Goal: Task Accomplishment & Management: Use online tool/utility

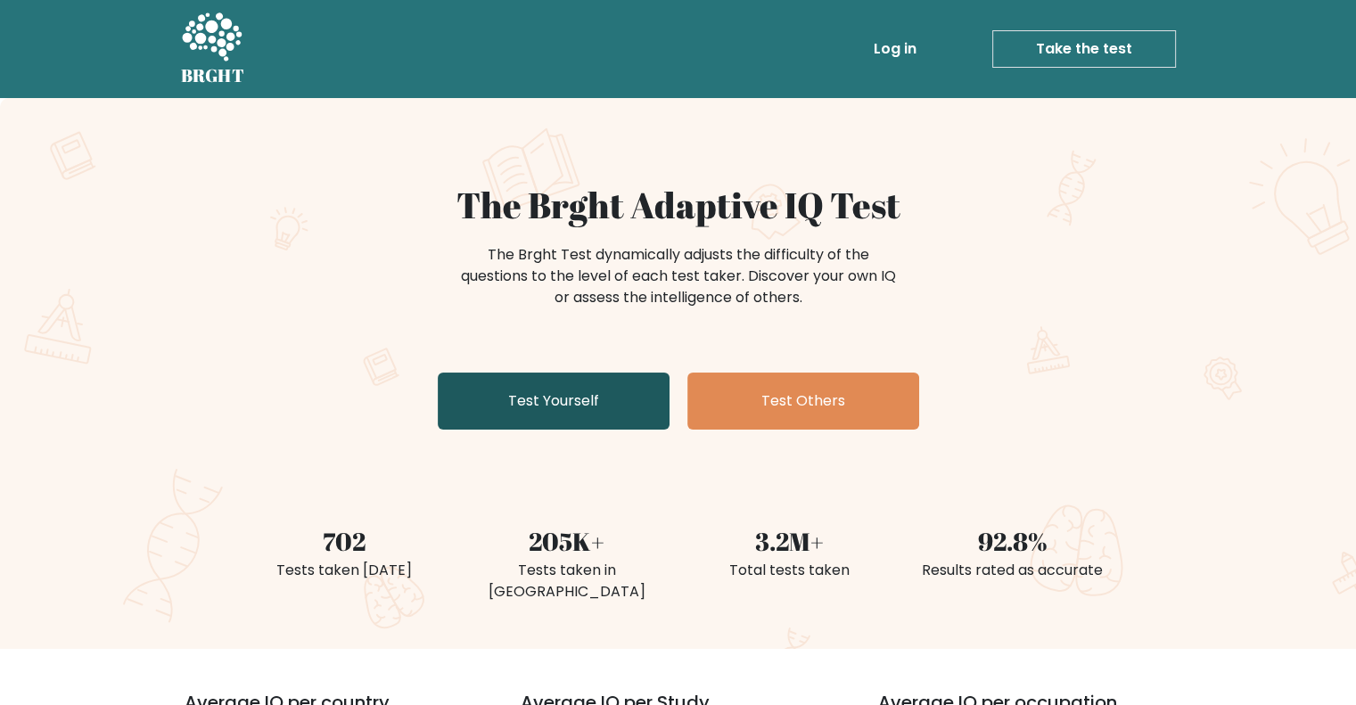
click at [652, 415] on link "Test Yourself" at bounding box center [554, 401] width 232 height 57
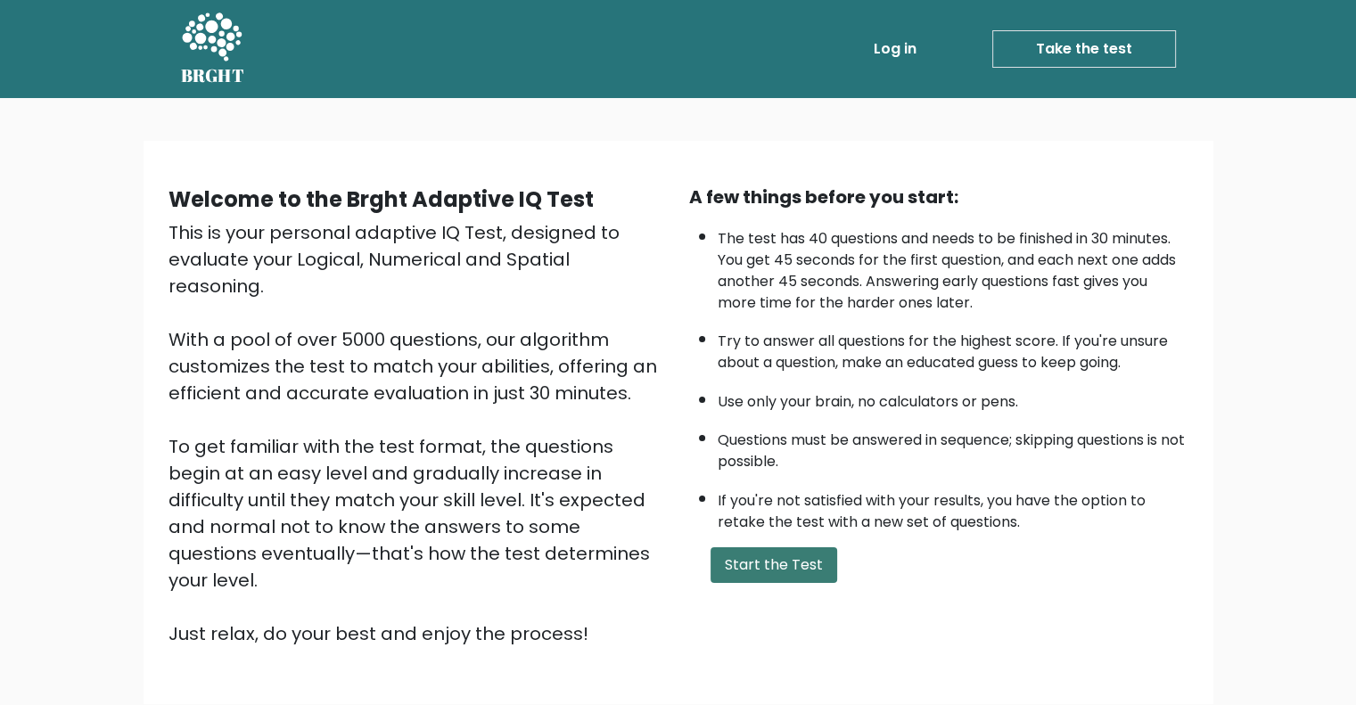
click at [817, 552] on button "Start the Test" at bounding box center [773, 565] width 127 height 36
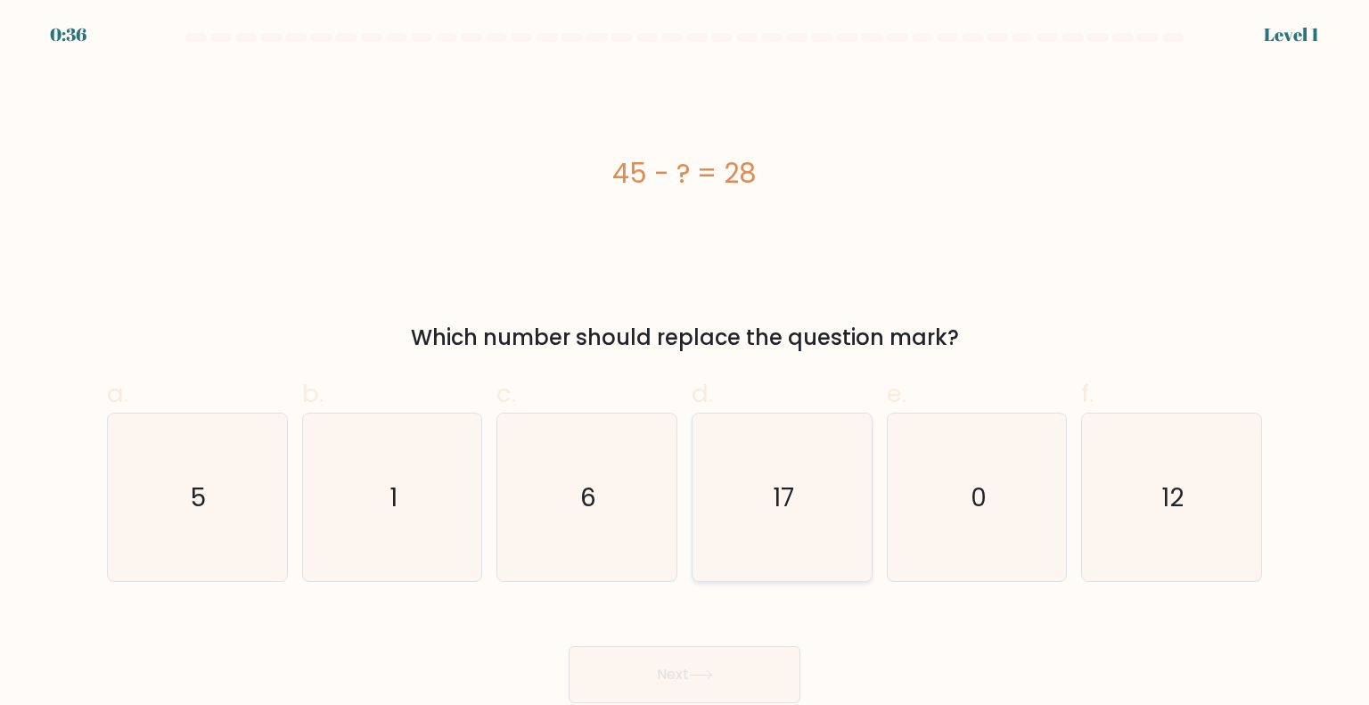
click at [784, 520] on icon "17" at bounding box center [782, 498] width 168 height 168
click at [685, 365] on input "d. 17" at bounding box center [685, 359] width 1 height 12
radio input "true"
click at [757, 664] on button "Next" at bounding box center [685, 674] width 232 height 57
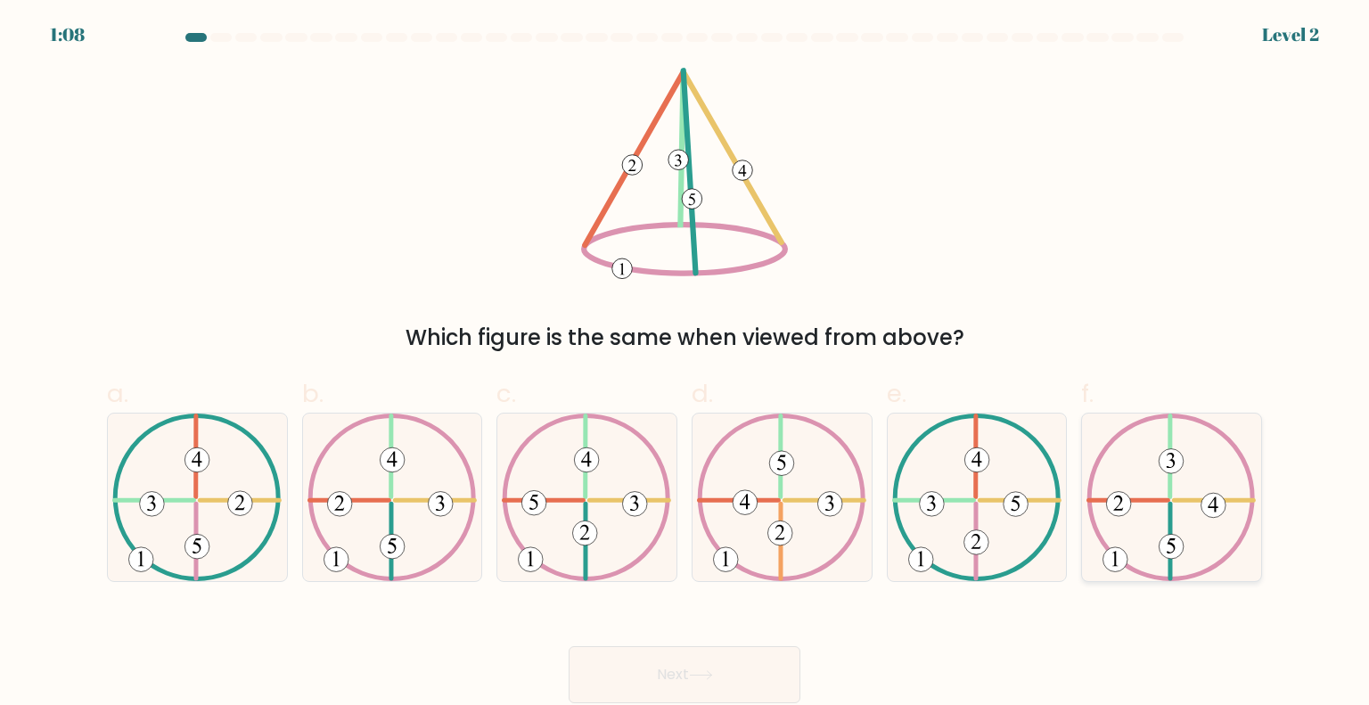
click at [1176, 535] on 492 at bounding box center [1172, 546] width 25 height 25
click at [685, 365] on input "f." at bounding box center [685, 359] width 1 height 12
radio input "true"
click at [652, 660] on button "Next" at bounding box center [685, 674] width 232 height 57
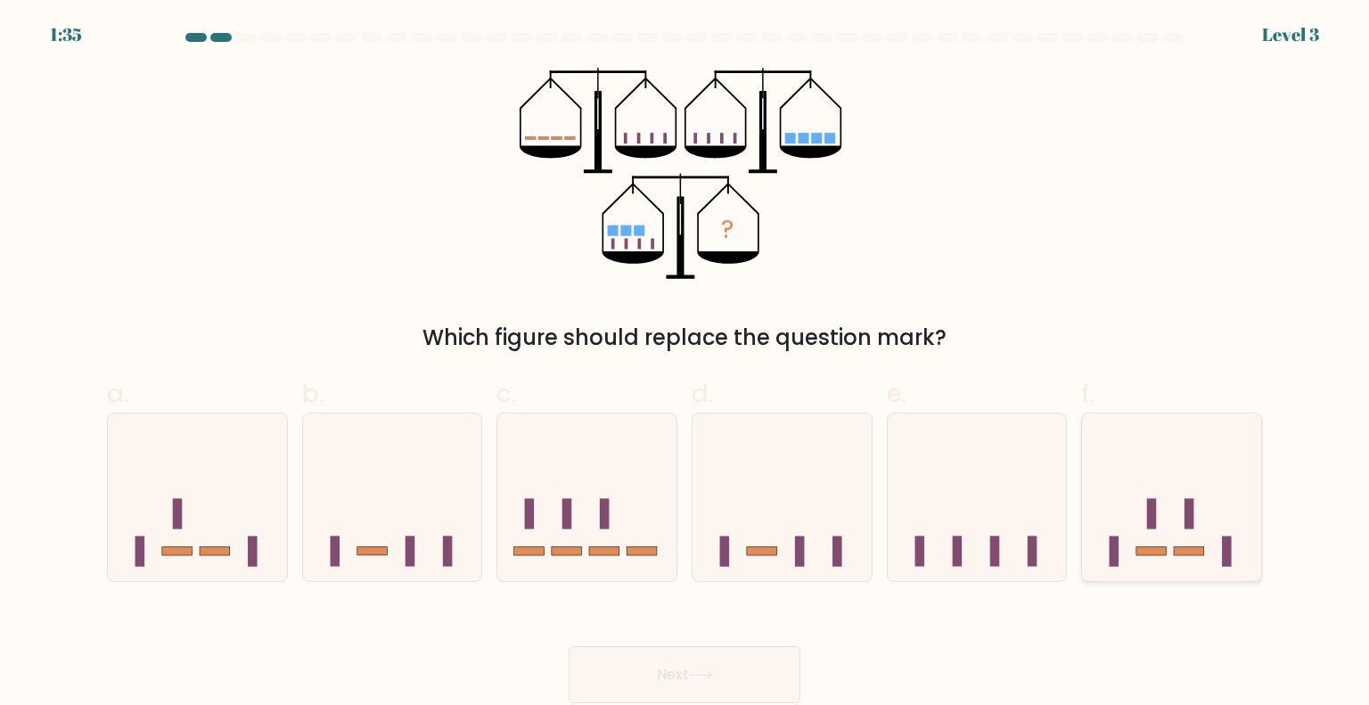
click at [1139, 532] on icon at bounding box center [1171, 497] width 179 height 148
click at [685, 365] on input "f." at bounding box center [685, 359] width 1 height 12
radio input "true"
click at [652, 676] on button "Next" at bounding box center [685, 674] width 232 height 57
